Goal: Find specific page/section: Find specific page/section

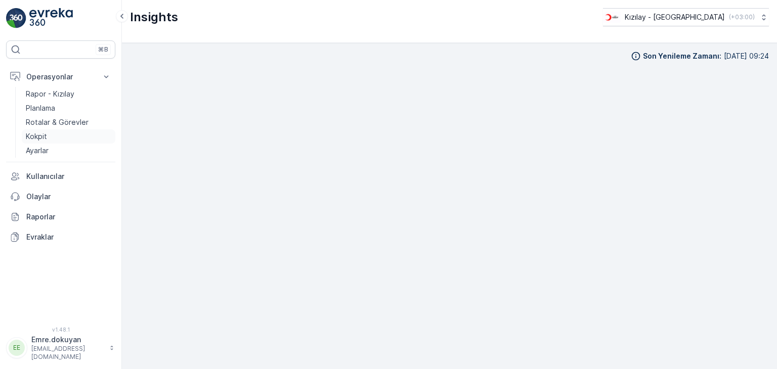
scroll to position [9, 0]
click at [40, 137] on p "Kokpit" at bounding box center [36, 137] width 21 height 10
